Goal: Task Accomplishment & Management: Complete application form

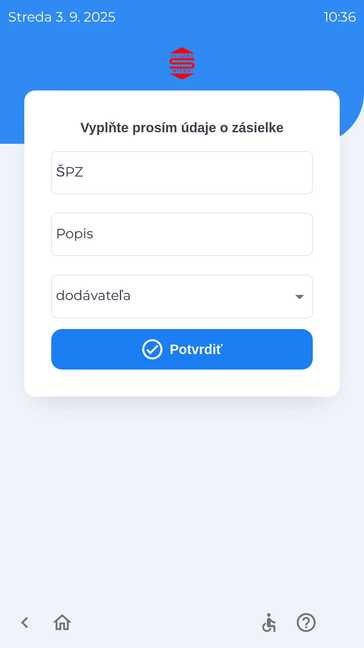
click at [177, 174] on input "ŠPZ" at bounding box center [182, 172] width 246 height 27
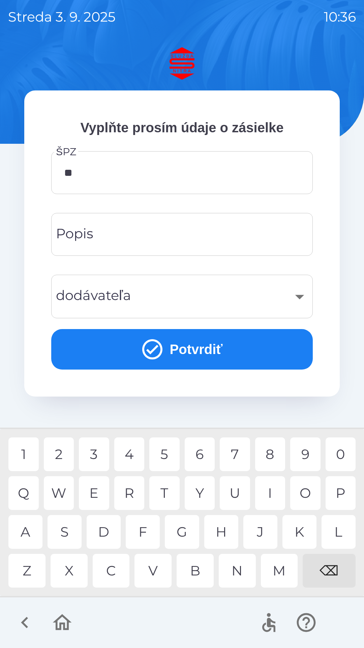
click at [30, 534] on div "A" at bounding box center [25, 532] width 34 height 34
click at [169, 458] on div "5" at bounding box center [164, 454] width 30 height 34
click at [305, 455] on div "9" at bounding box center [305, 454] width 30 height 34
click at [115, 575] on div "C" at bounding box center [111, 571] width 37 height 34
type input "*******"
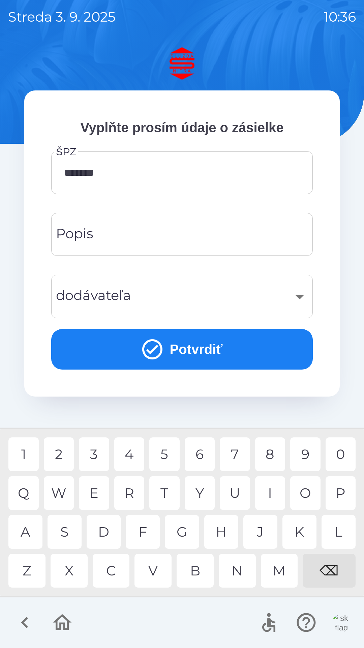
click at [181, 304] on div "​" at bounding box center [182, 296] width 246 height 27
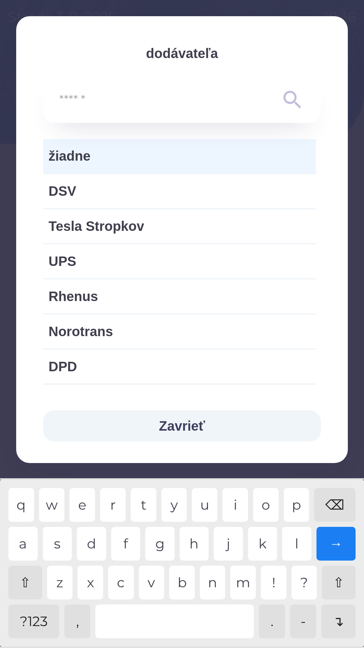
click at [159, 342] on div "Norotrans" at bounding box center [179, 331] width 273 height 34
type input "***"
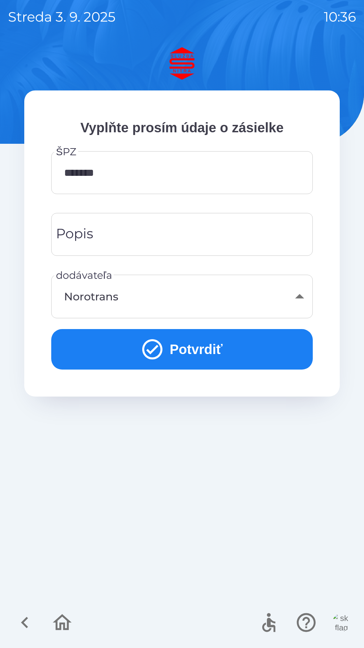
click at [168, 241] on input "Popis" at bounding box center [182, 234] width 246 height 27
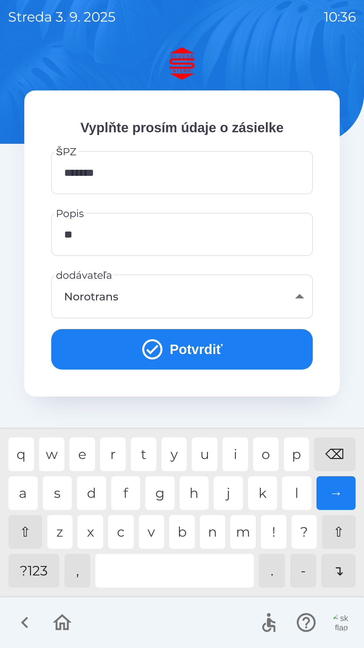
click at [87, 456] on div "e" at bounding box center [82, 454] width 26 height 34
click at [301, 496] on div "l" at bounding box center [296, 493] width 29 height 34
click at [231, 493] on div "j" at bounding box center [228, 493] width 29 height 34
click at [27, 495] on div "a" at bounding box center [22, 493] width 29 height 34
type input "*******"
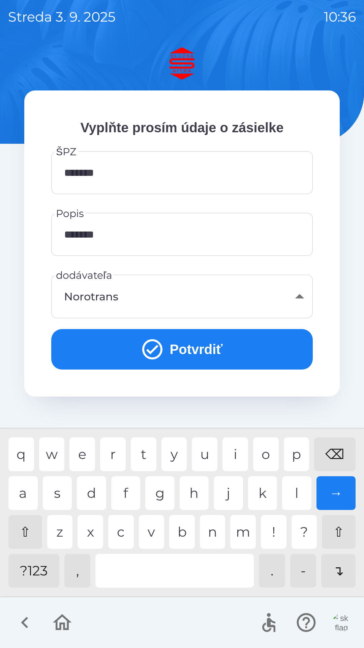
click at [156, 354] on icon "submit" at bounding box center [152, 349] width 24 height 24
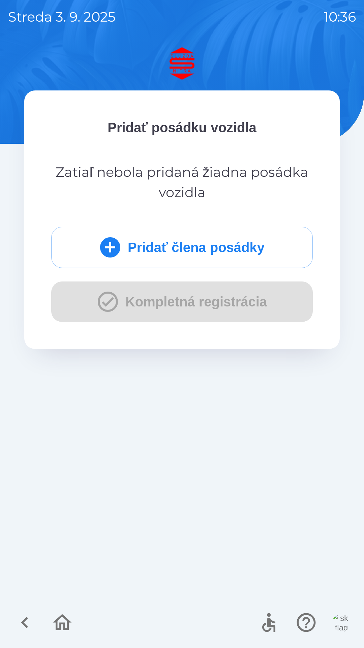
click at [111, 251] on icon "submit" at bounding box center [110, 247] width 20 height 20
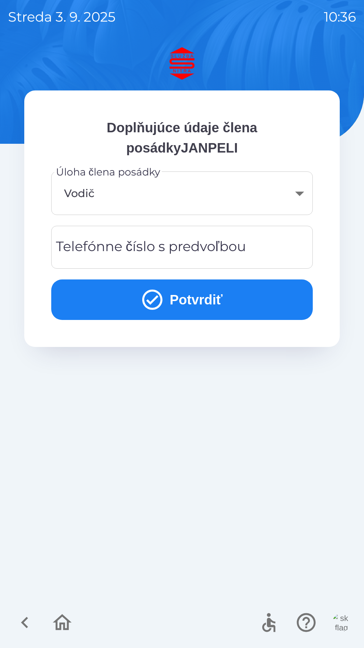
click at [160, 297] on icon "submit" at bounding box center [152, 299] width 20 height 20
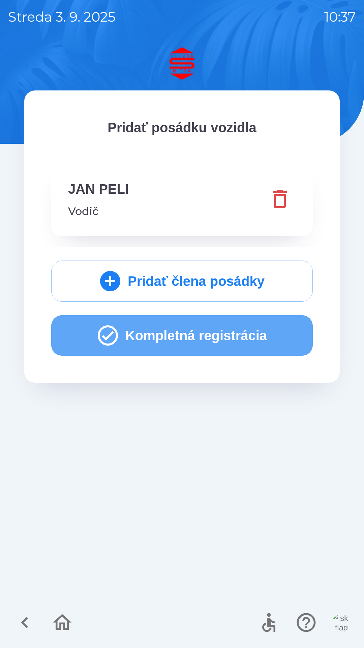
click at [109, 338] on icon "button" at bounding box center [108, 335] width 24 height 24
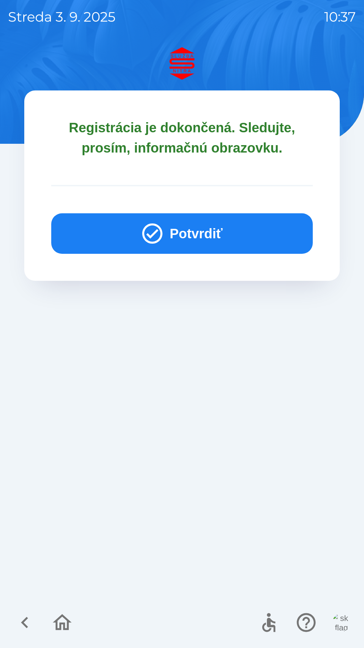
click at [152, 234] on icon "button" at bounding box center [152, 233] width 20 height 20
